Goal: Task Accomplishment & Management: Use online tool/utility

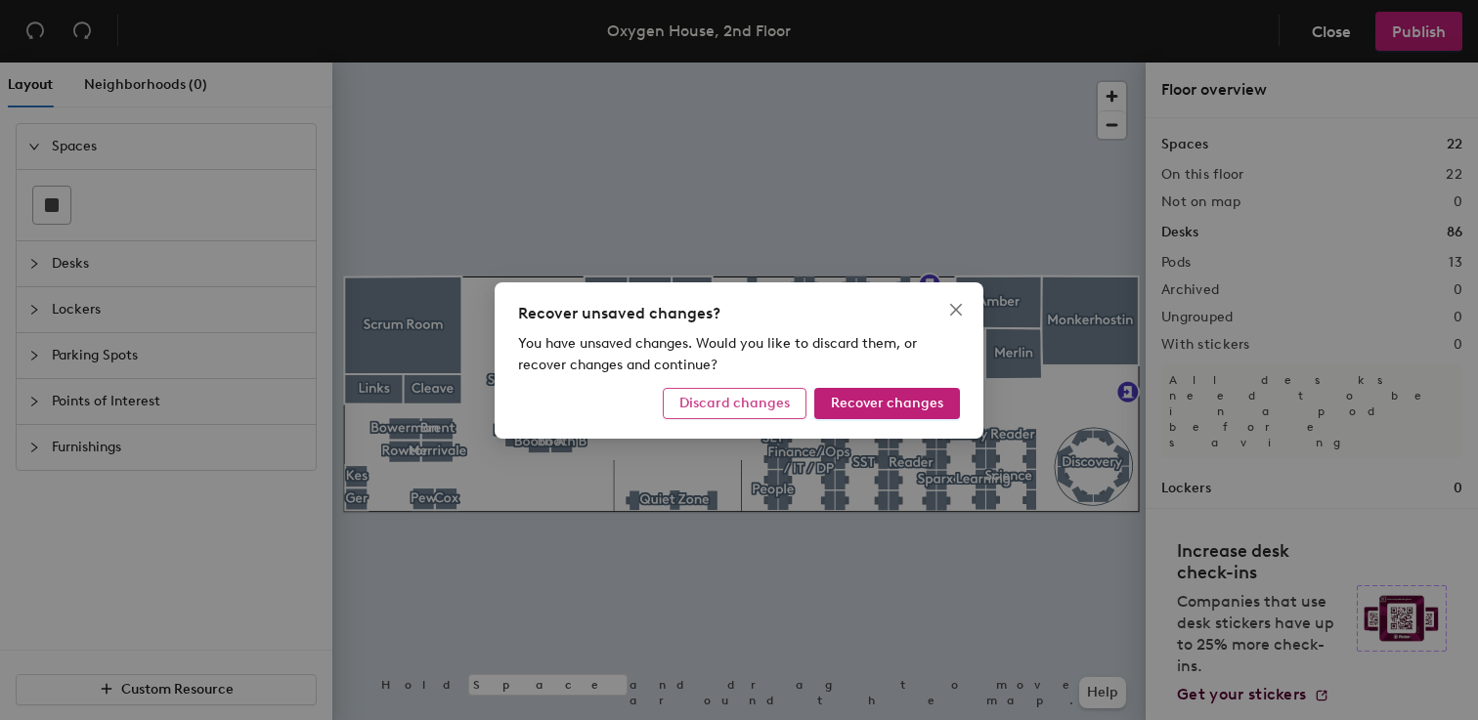
click at [774, 403] on span "Discard changes" at bounding box center [734, 403] width 110 height 17
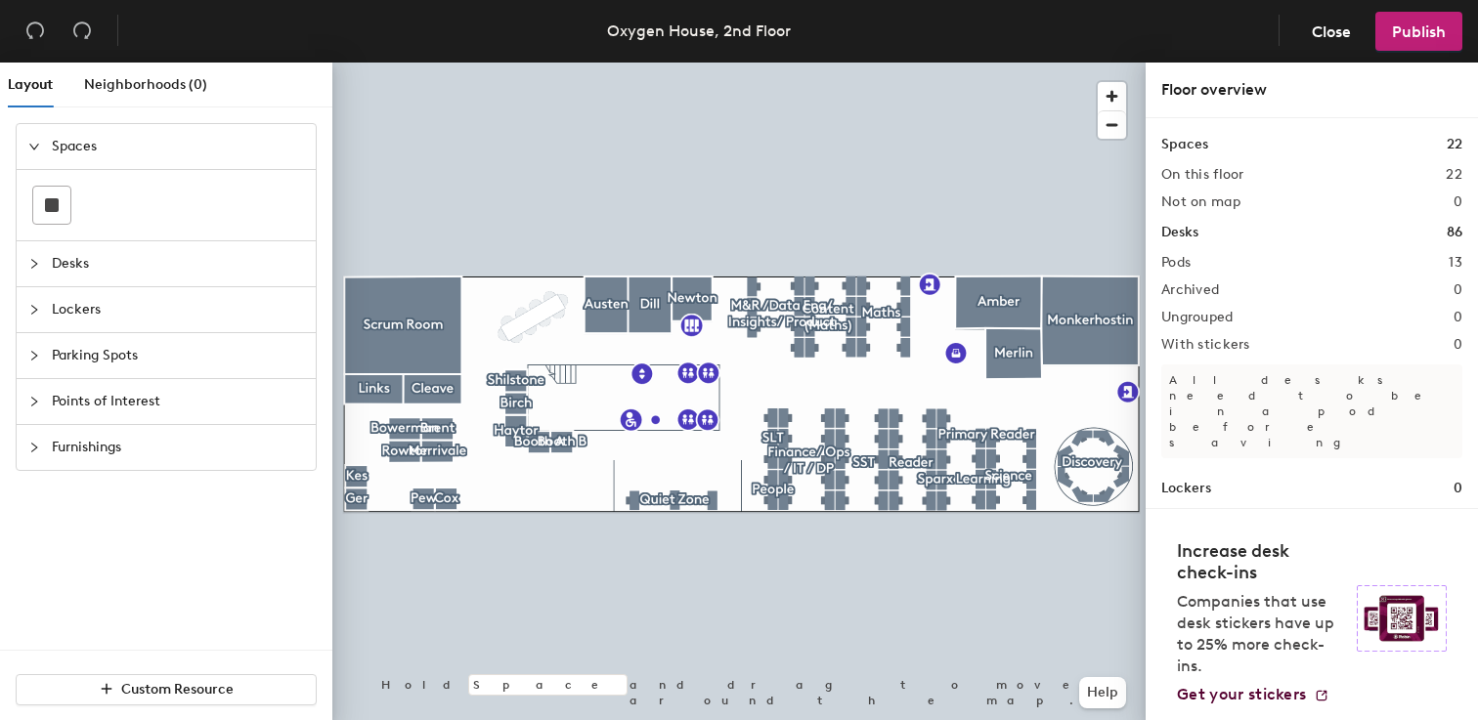
click at [43, 436] on div "Furnishings" at bounding box center [166, 447] width 299 height 45
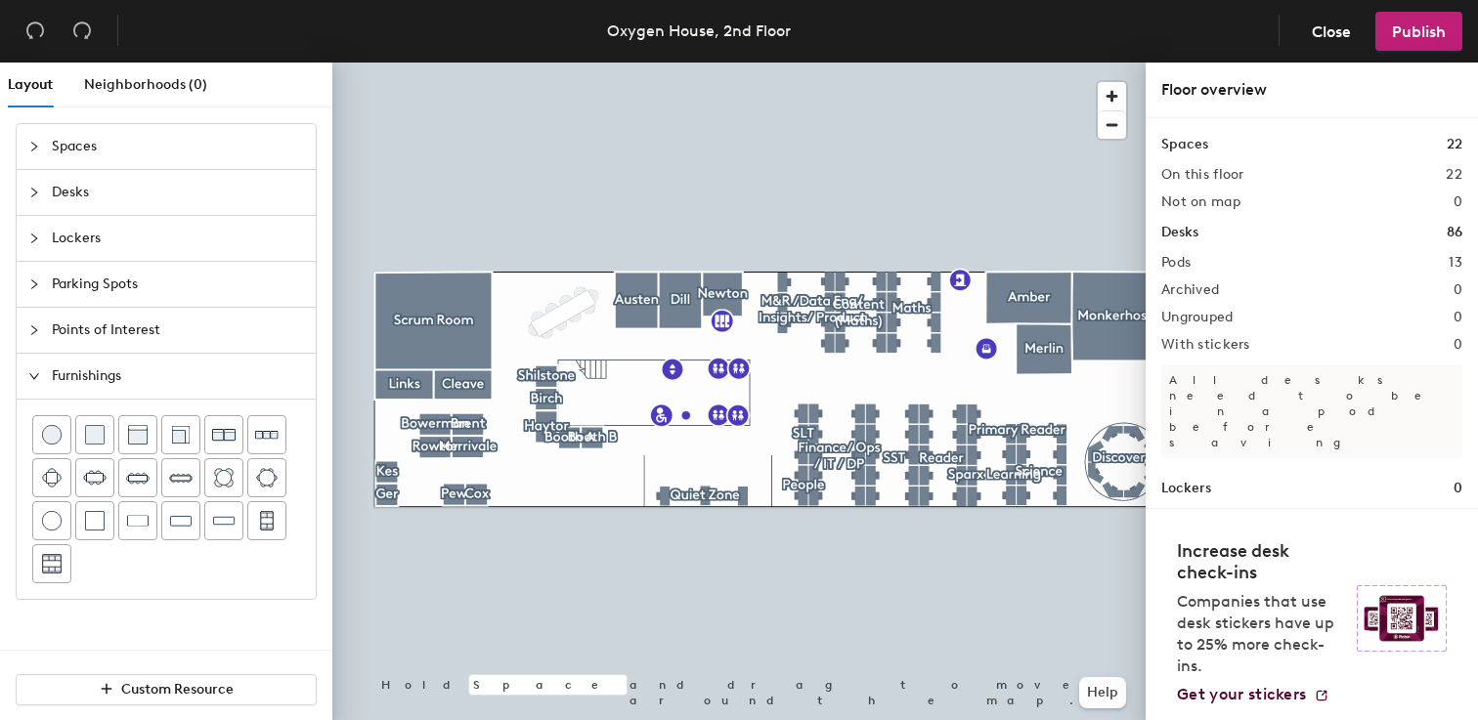
click at [44, 135] on div "Spaces" at bounding box center [166, 146] width 299 height 45
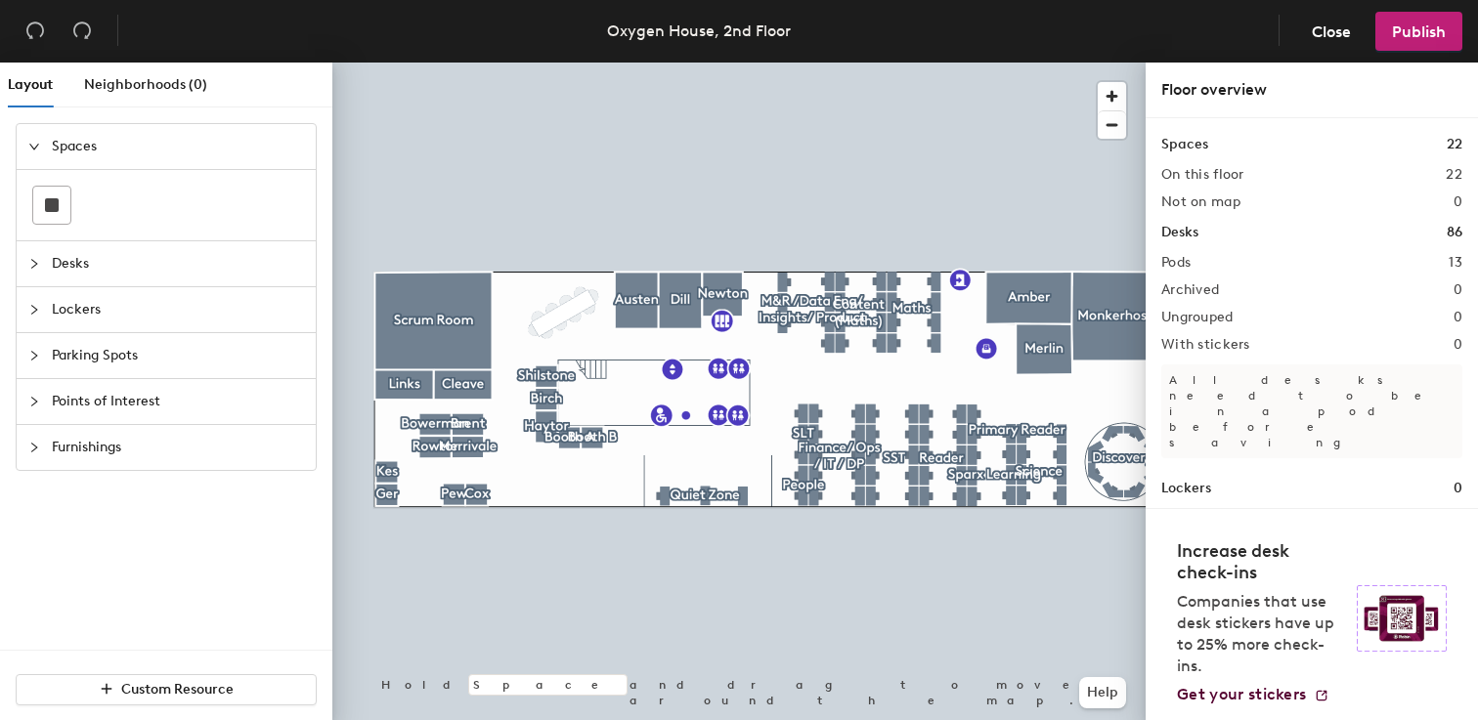
click at [125, 270] on span "Desks" at bounding box center [178, 263] width 252 height 45
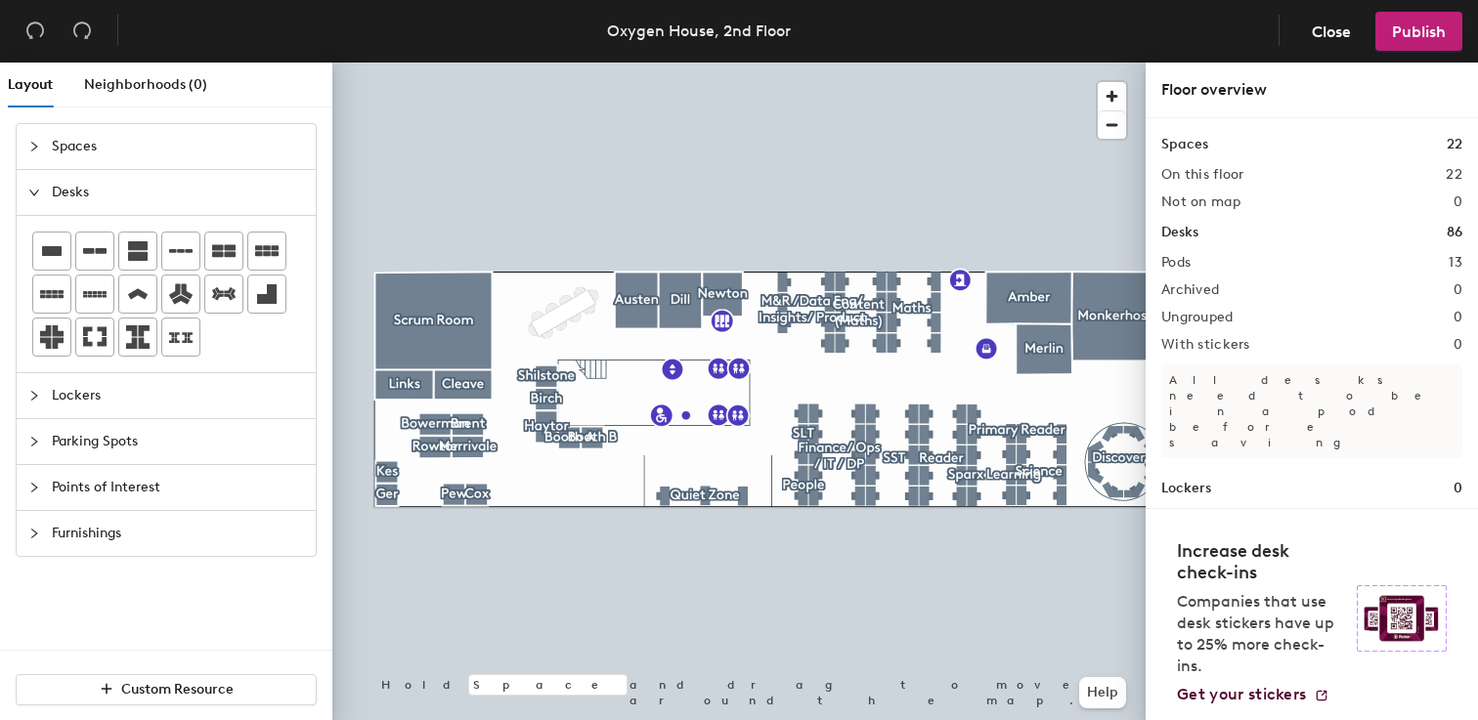
click at [81, 146] on span "Spaces" at bounding box center [178, 146] width 252 height 45
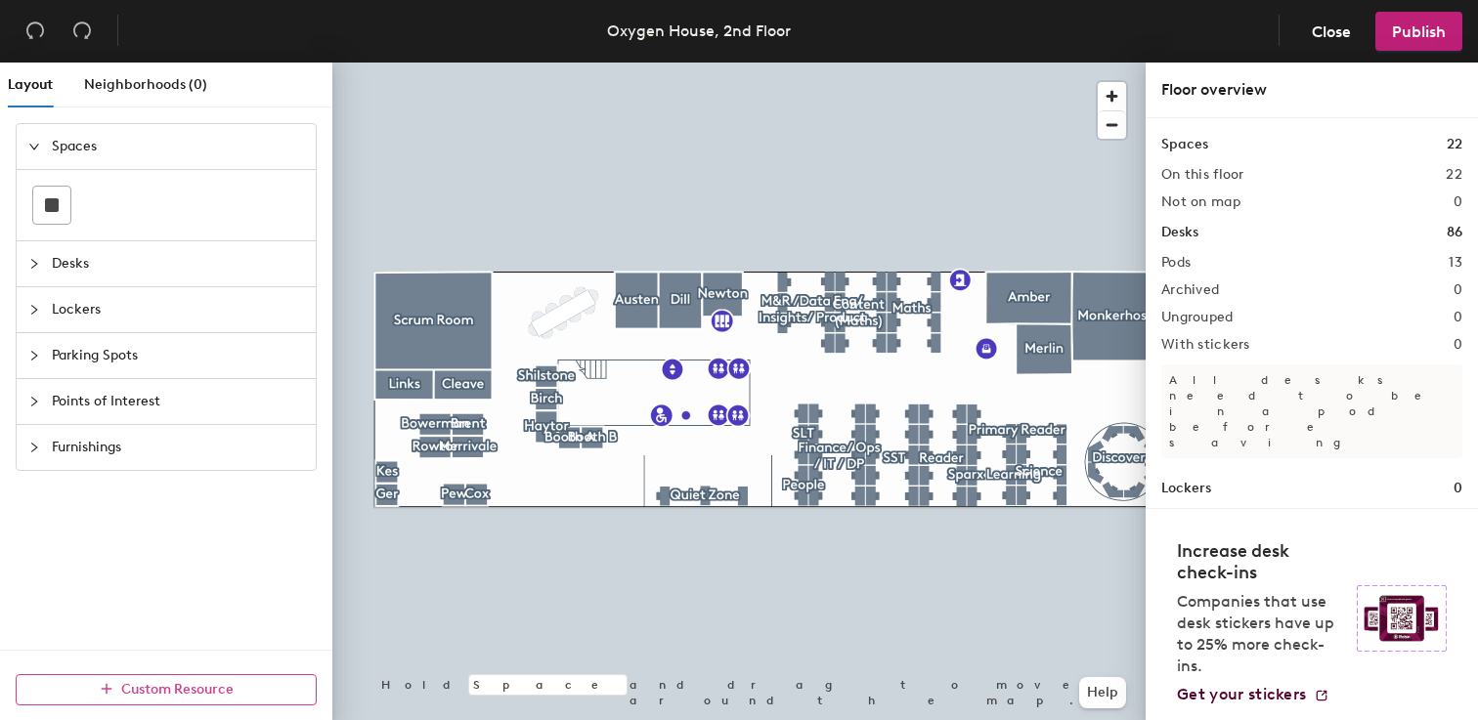
click at [178, 689] on span "Custom Resource" at bounding box center [177, 689] width 112 height 17
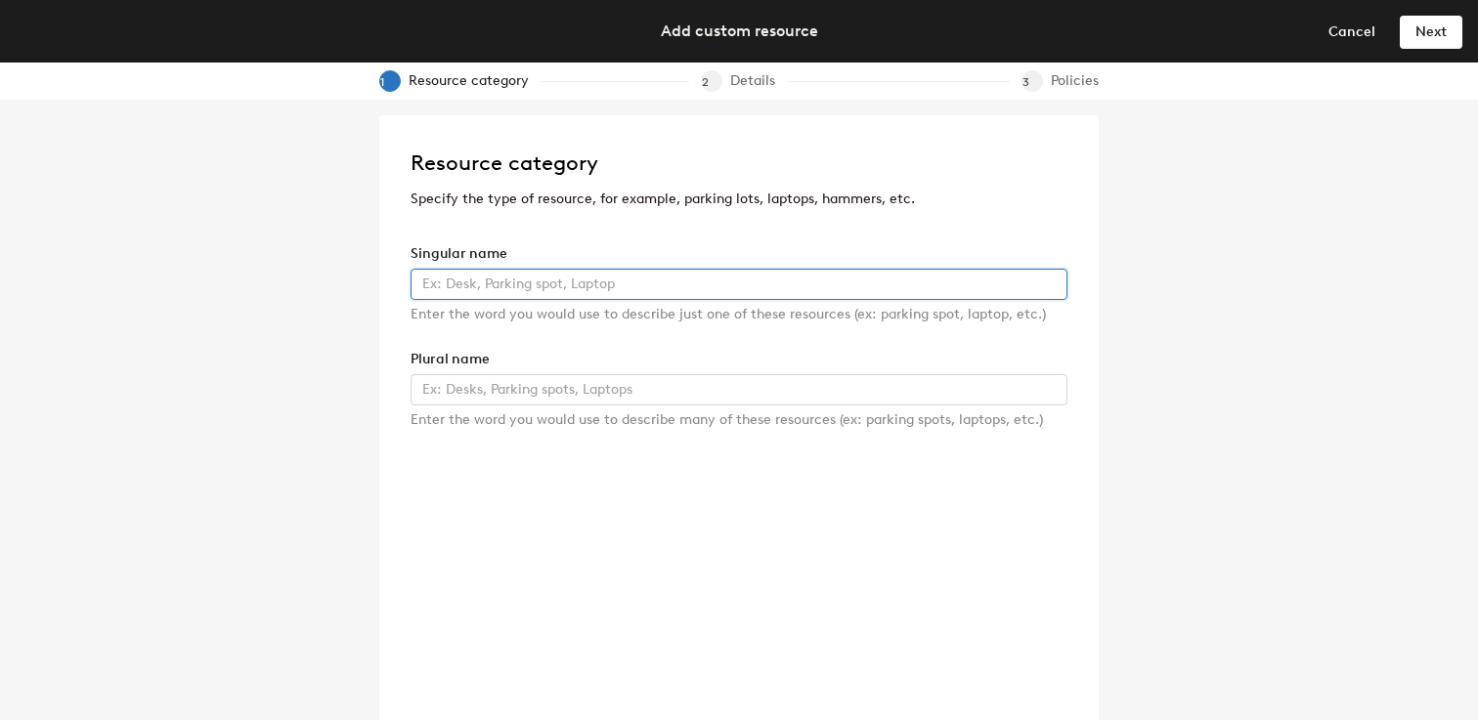
click at [568, 291] on input "text" at bounding box center [738, 284] width 657 height 31
type input "test"
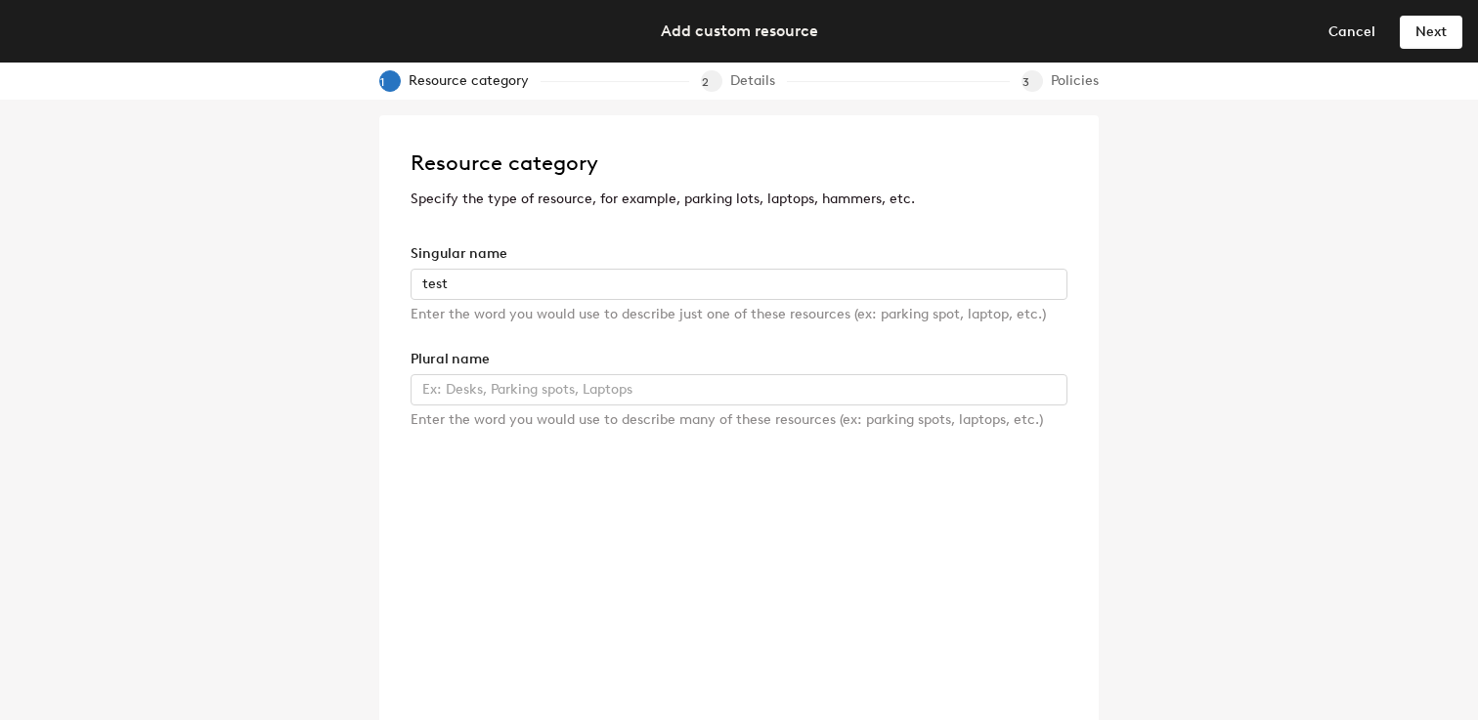
click at [554, 421] on div "Enter the word you would use to describe many of these resources (ex: parking s…" at bounding box center [738, 419] width 657 height 21
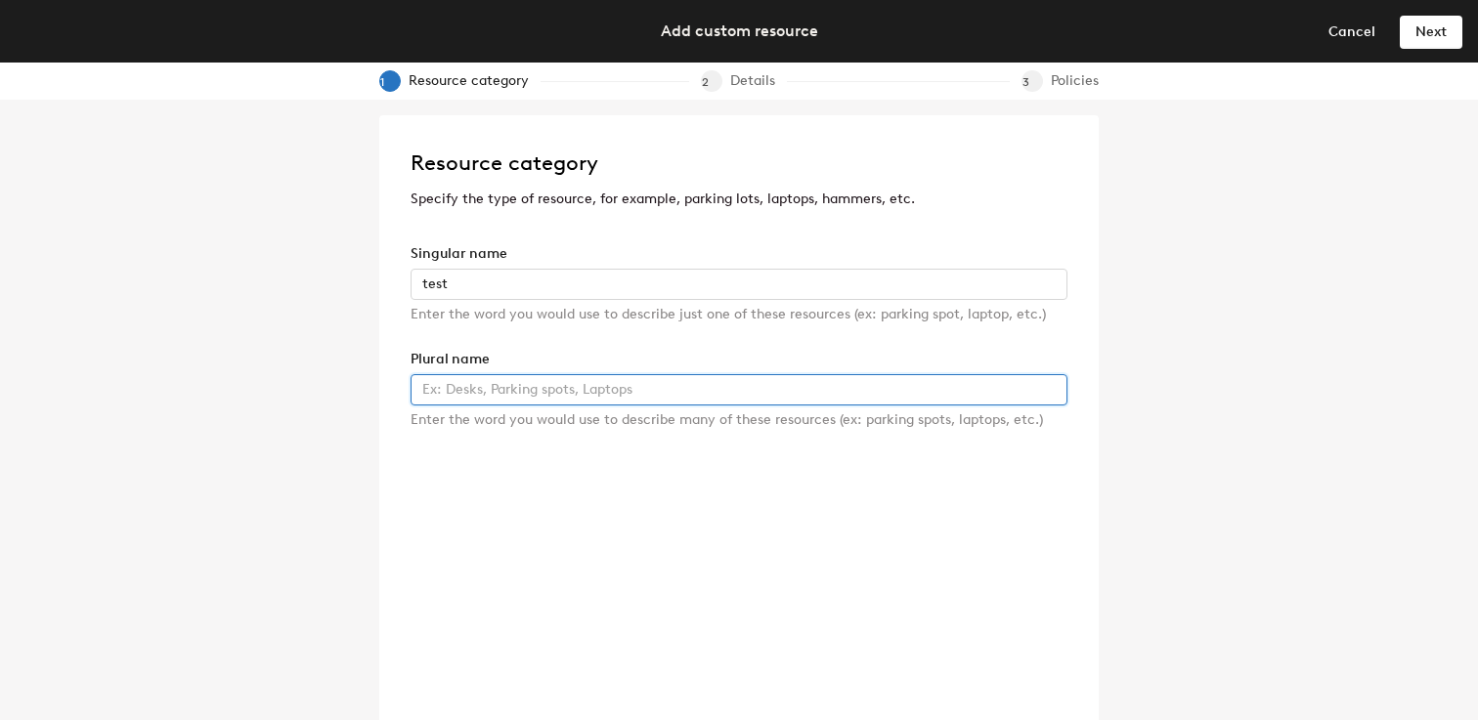
click at [597, 388] on input "text" at bounding box center [738, 389] width 657 height 31
type input "test"
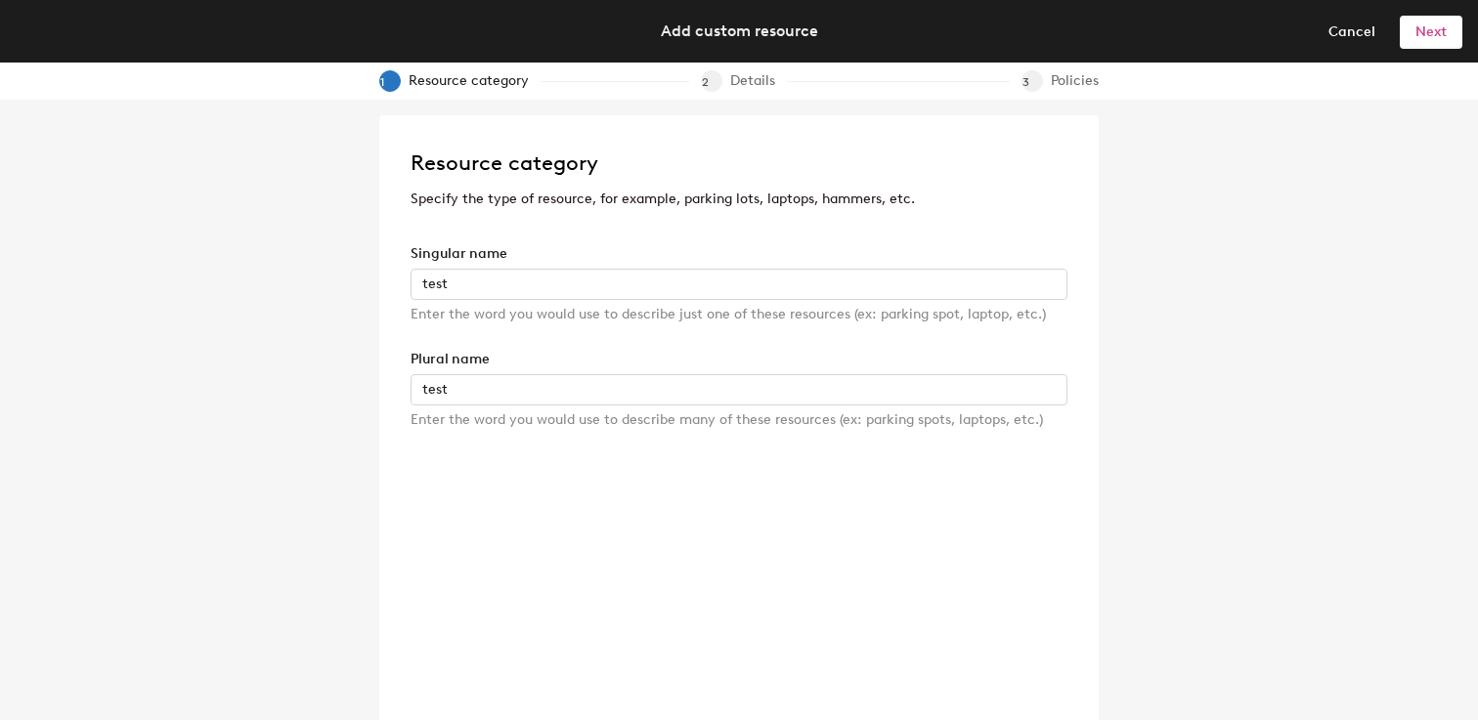
click at [1426, 29] on span "Next" at bounding box center [1430, 31] width 31 height 17
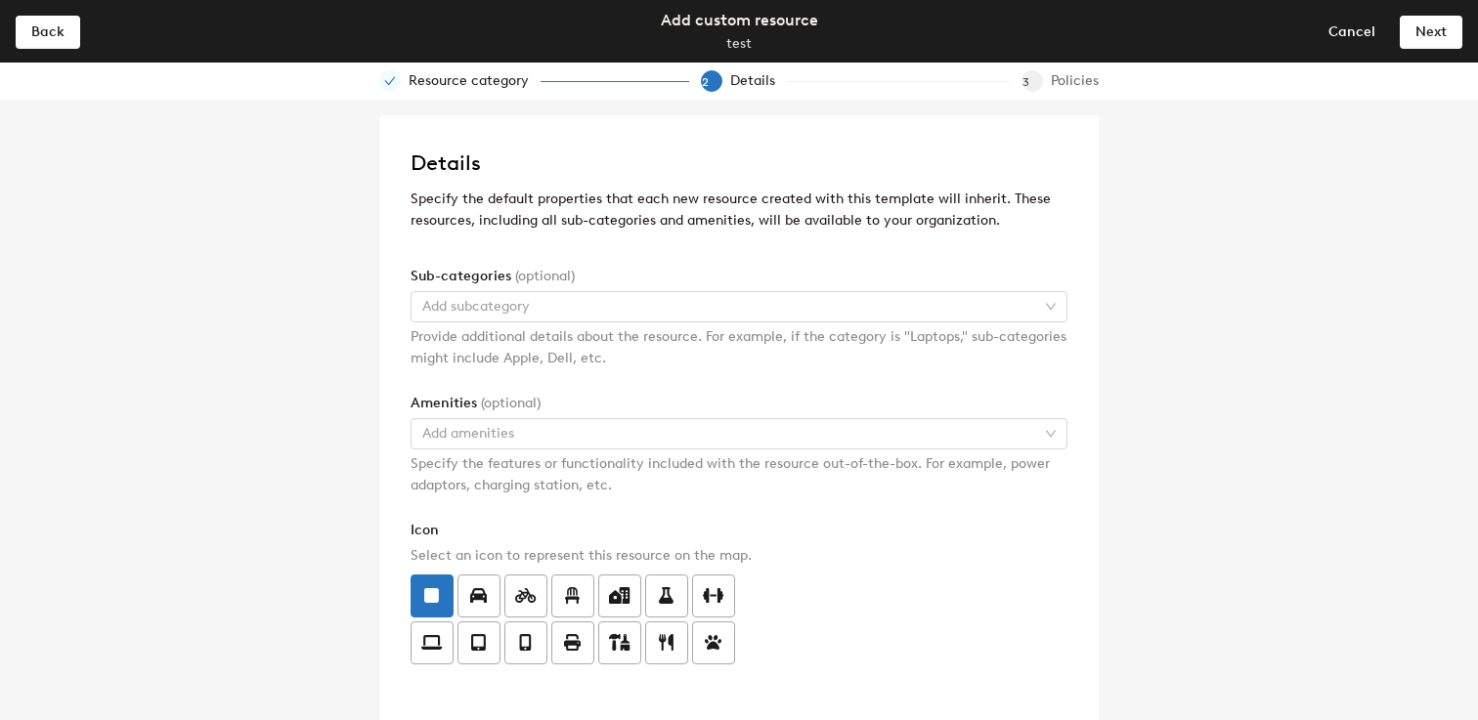
scroll to position [16, 0]
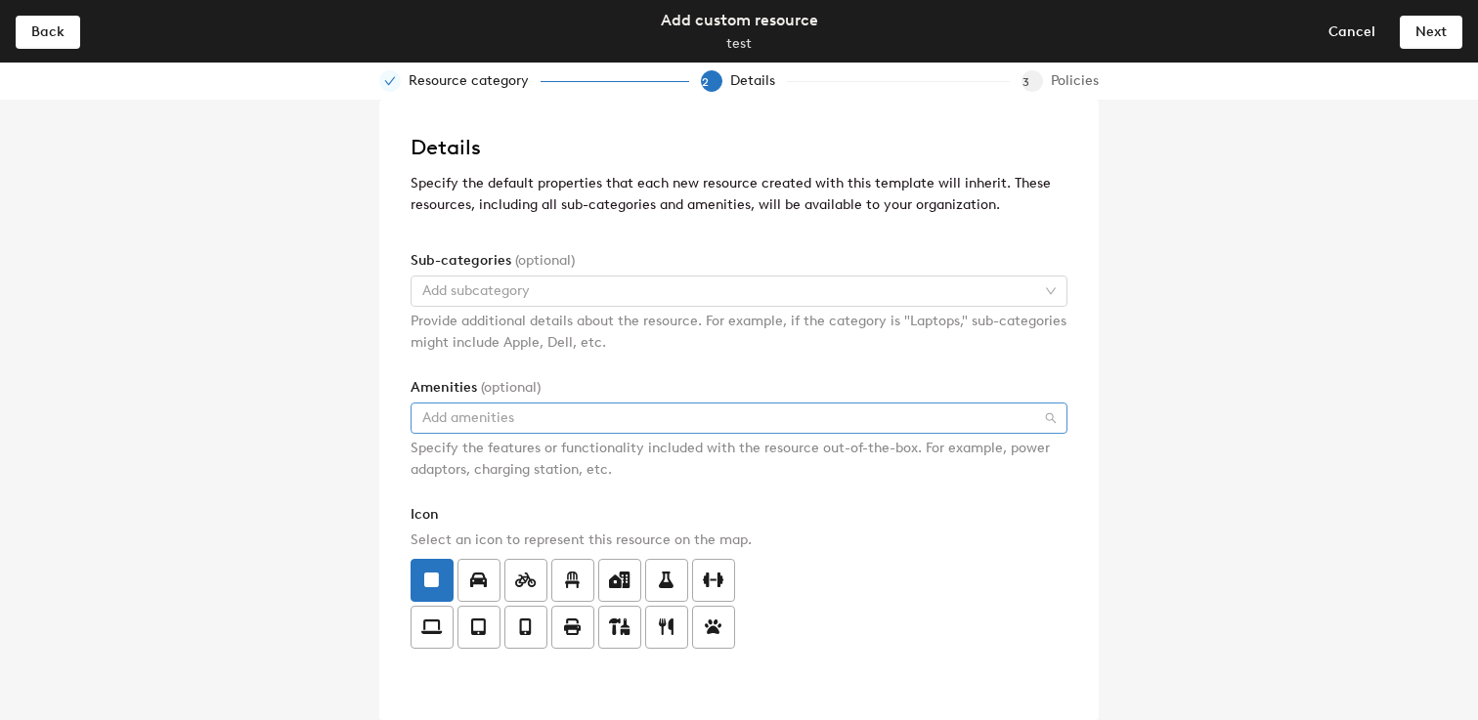
click at [567, 406] on div at bounding box center [728, 418] width 628 height 27
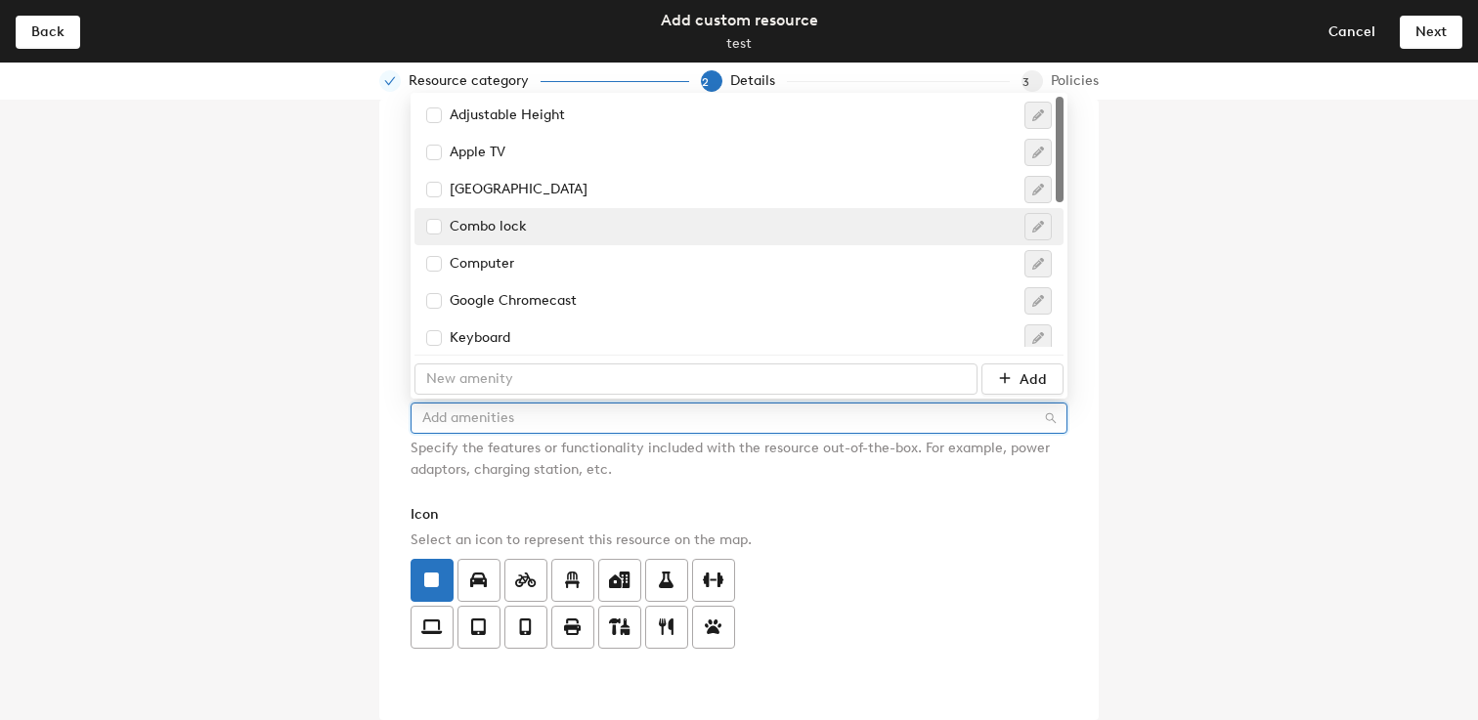
scroll to position [381, 0]
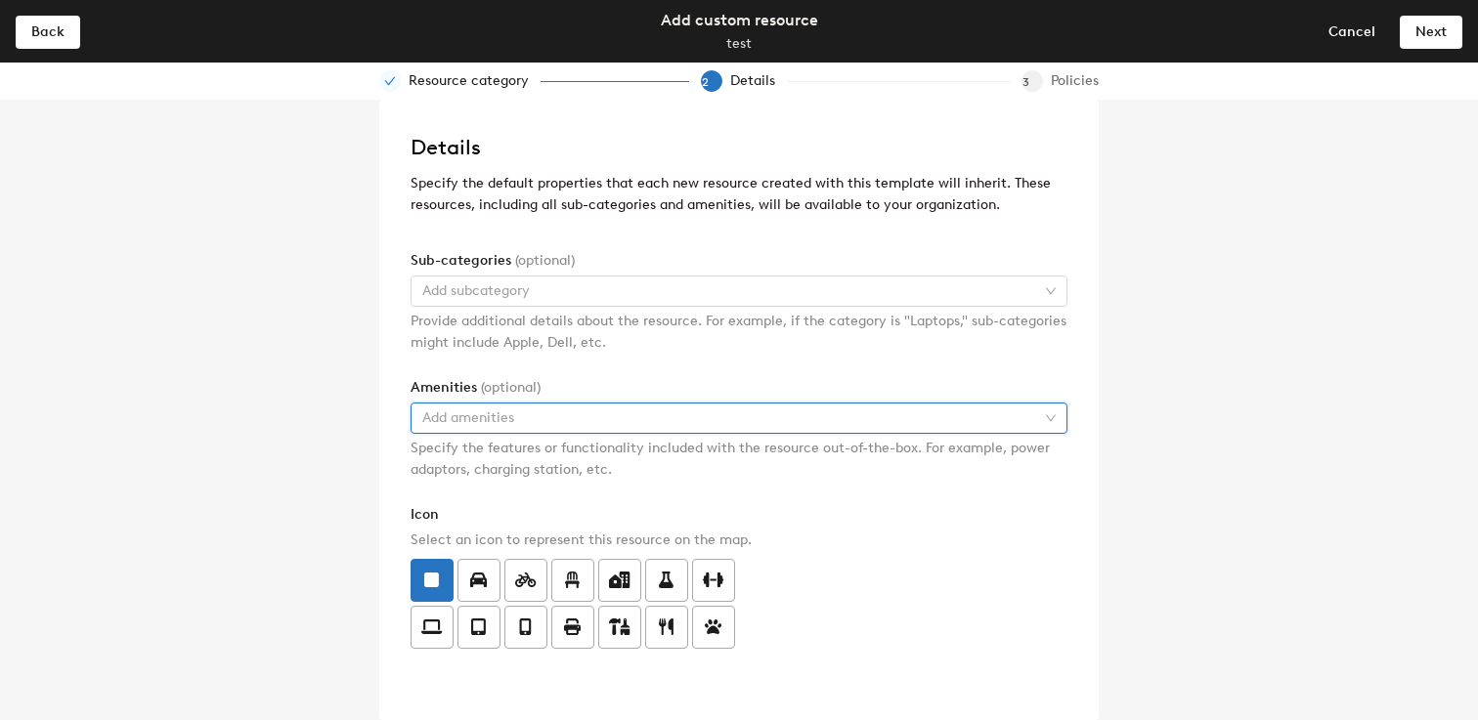
click at [129, 474] on div "Details Specify the default properties that each new resource created with this…" at bounding box center [739, 410] width 1478 height 621
click at [492, 290] on div at bounding box center [728, 291] width 628 height 27
click at [501, 133] on h2 "Details" at bounding box center [738, 147] width 657 height 35
